Goal: Transaction & Acquisition: Purchase product/service

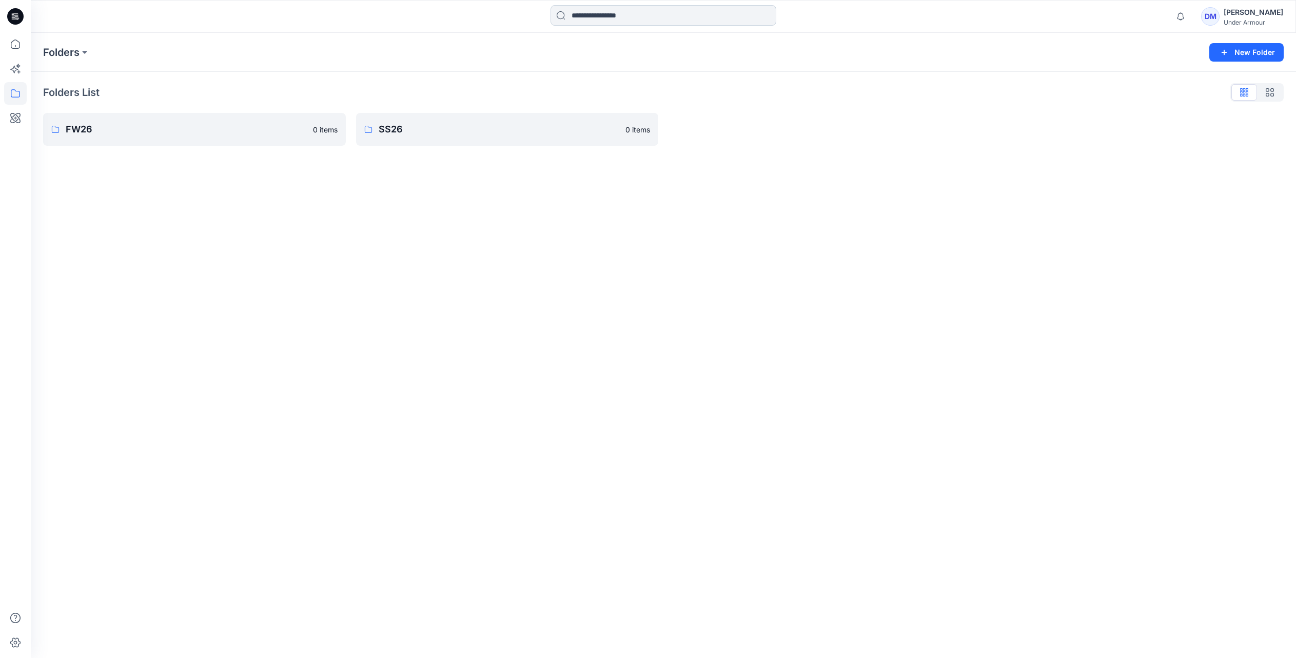
click at [594, 19] on input at bounding box center [664, 15] width 226 height 21
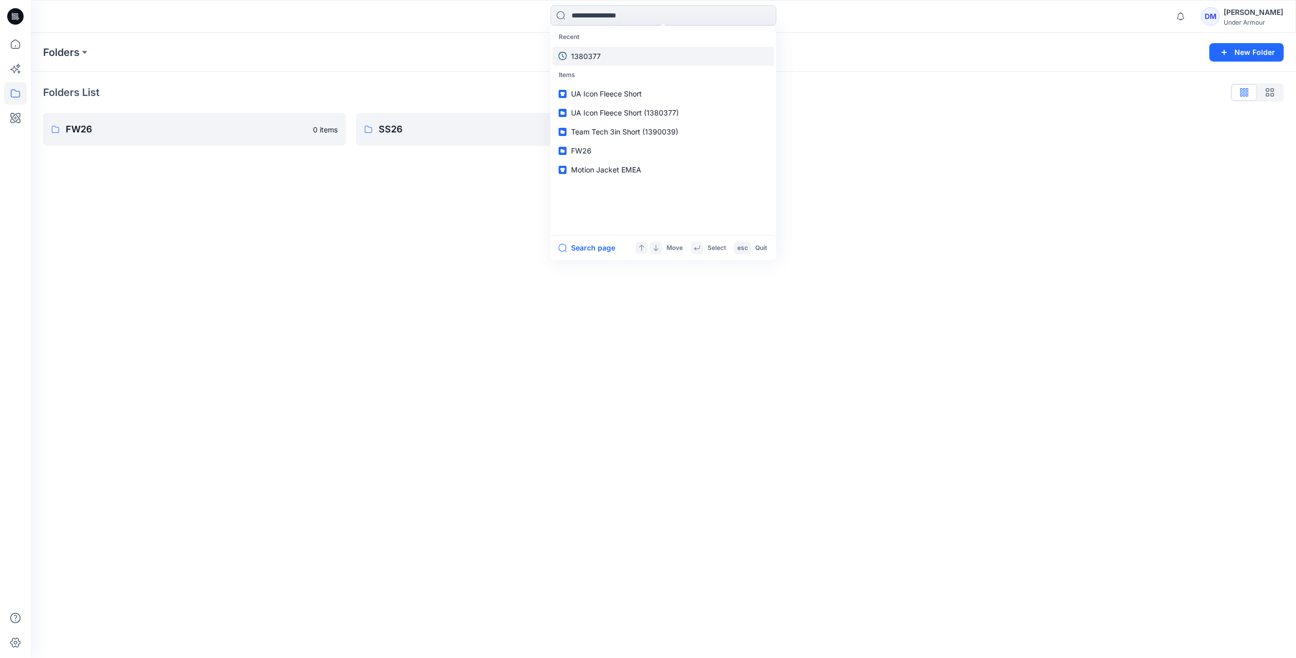
click at [595, 54] on p "1380377" at bounding box center [586, 56] width 30 height 11
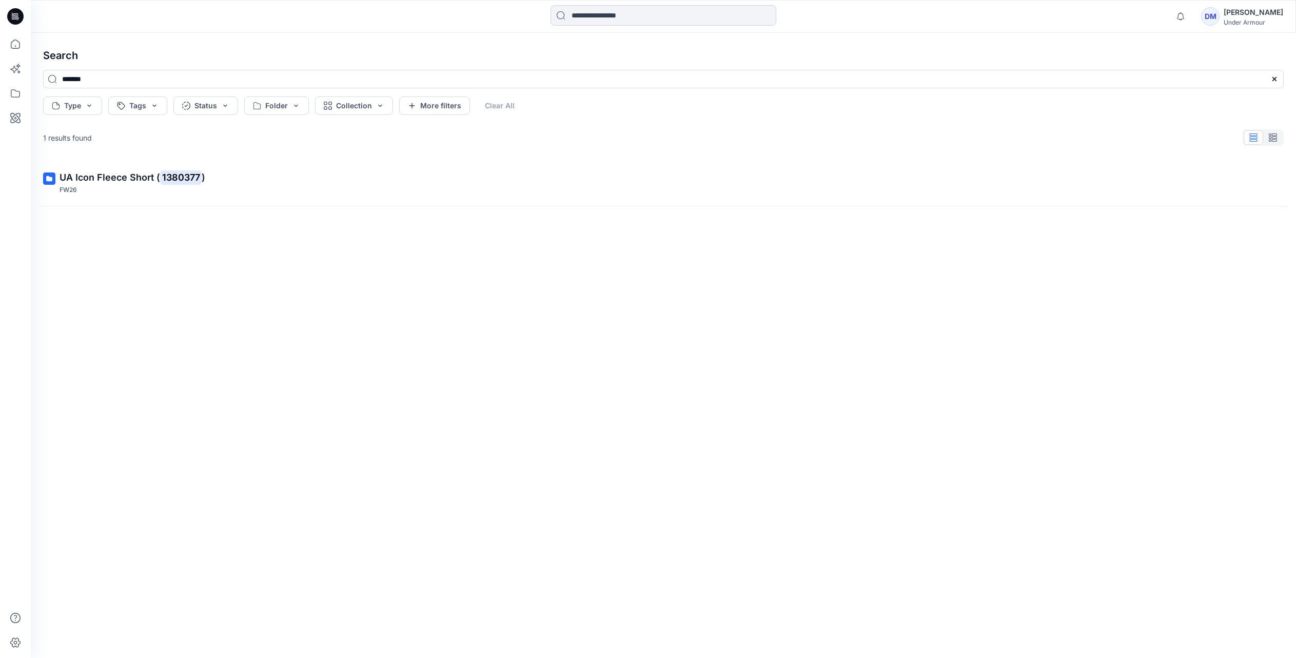
click at [622, 15] on input at bounding box center [664, 15] width 226 height 21
type input "*******"
click at [638, 57] on span "UA [PERSON_NAME] Lng Shorts (" at bounding box center [628, 56] width 114 height 9
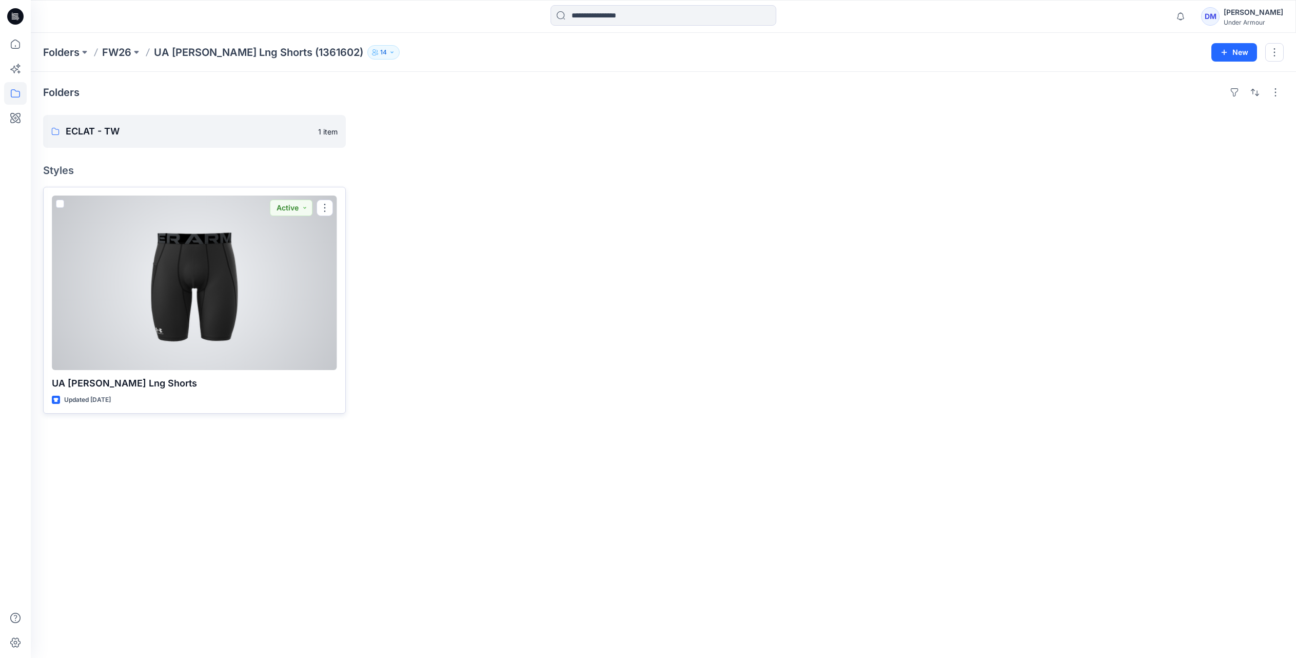
click at [210, 273] on div at bounding box center [194, 283] width 285 height 174
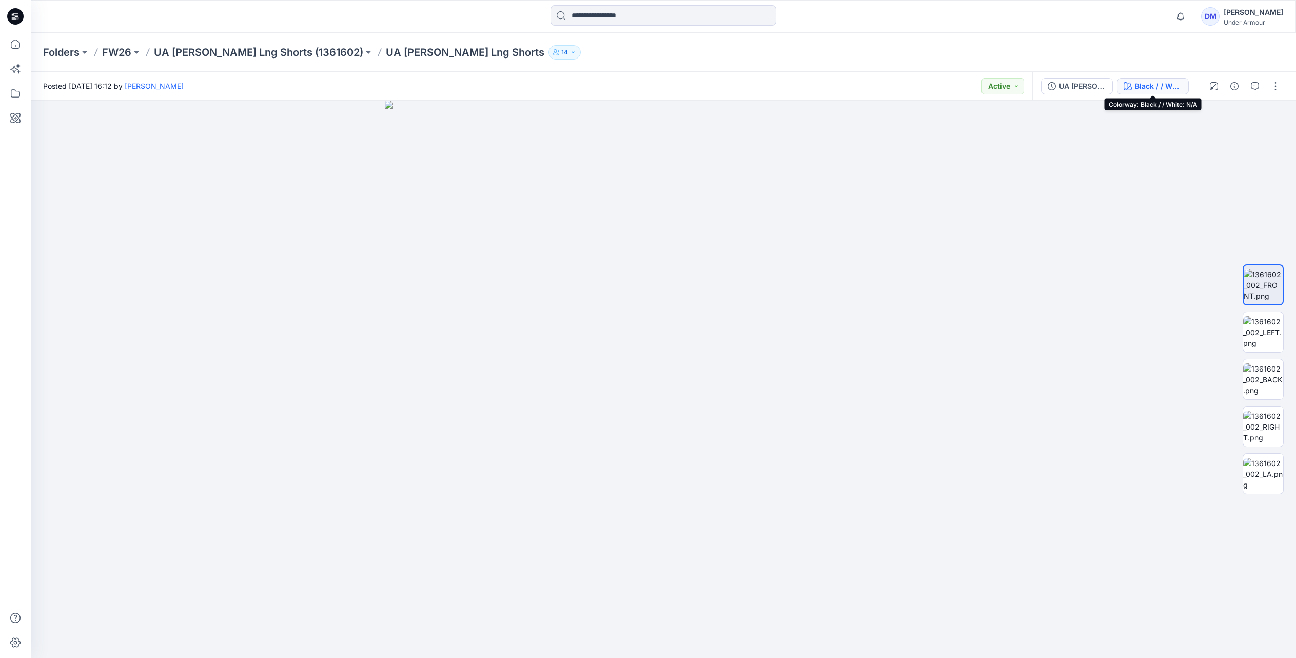
click at [1133, 85] on button "Black / / White: N/A" at bounding box center [1153, 86] width 72 height 16
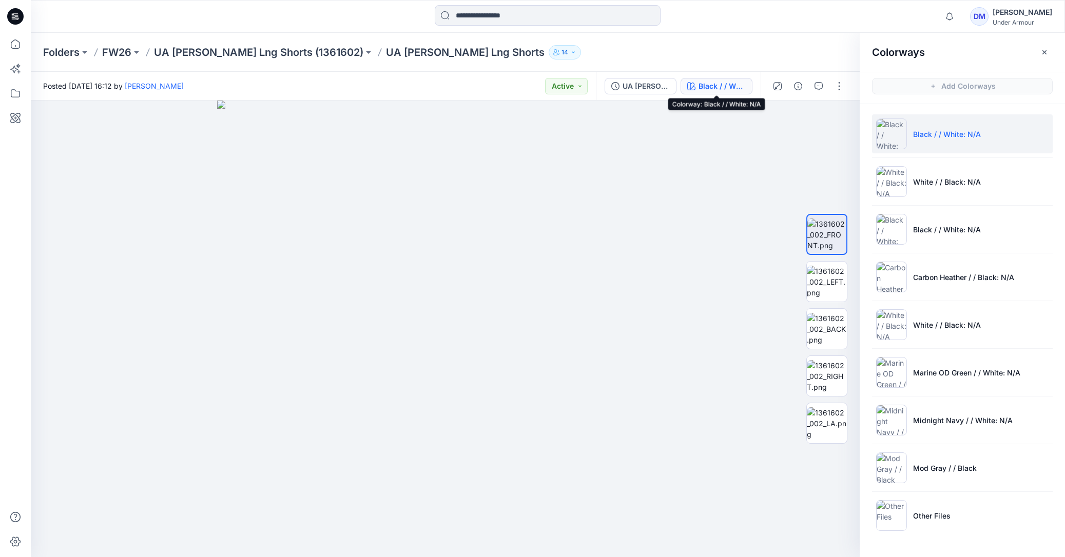
click at [157, 14] on div at bounding box center [160, 16] width 259 height 23
click at [827, 276] on img at bounding box center [827, 282] width 40 height 32
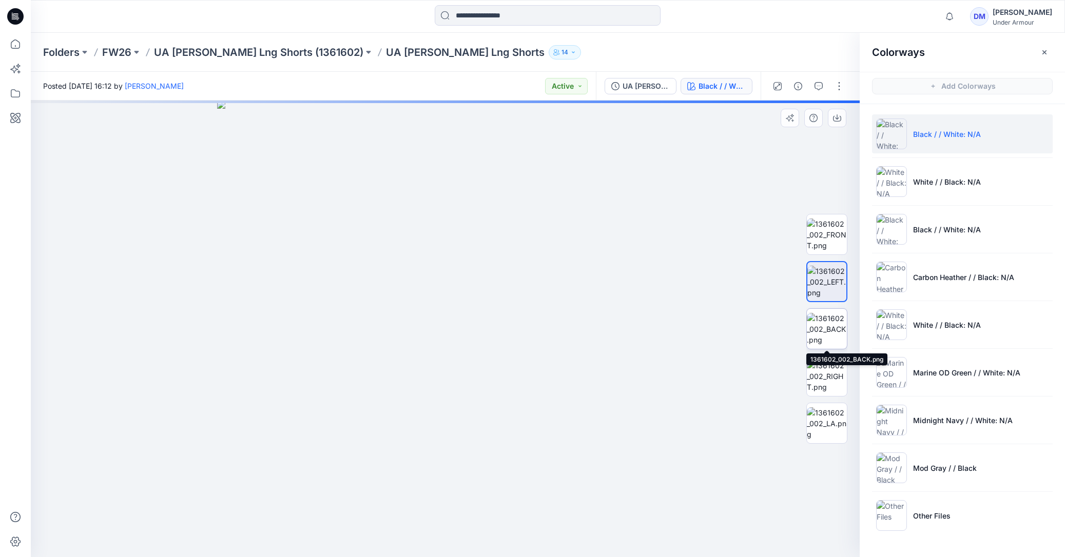
click at [820, 333] on img at bounding box center [827, 329] width 40 height 32
